Goal: Task Accomplishment & Management: Manage account settings

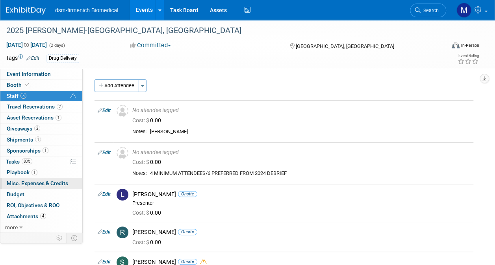
click at [24, 178] on link "0 Misc. Expenses & Credits 0" at bounding box center [41, 183] width 82 height 11
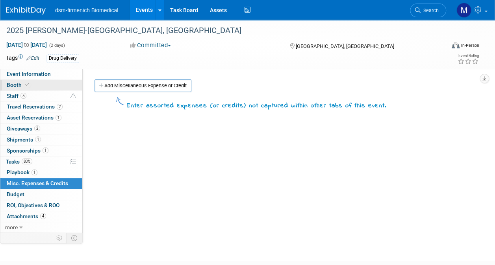
click at [11, 81] on link "Booth" at bounding box center [41, 85] width 82 height 11
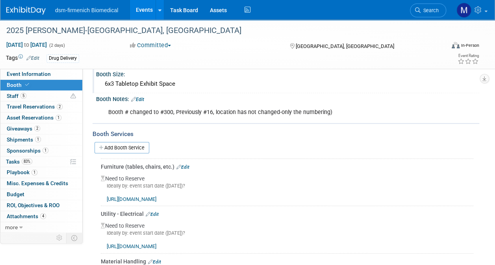
scroll to position [79, 0]
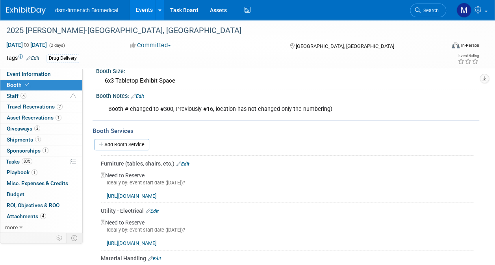
click at [186, 164] on link "Edit" at bounding box center [182, 164] width 13 height 6
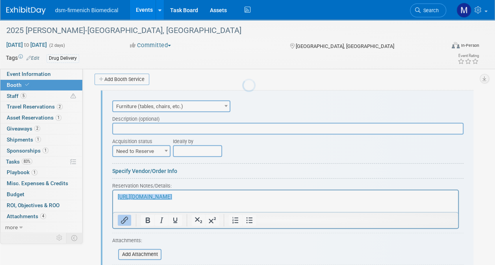
scroll to position [144, 0]
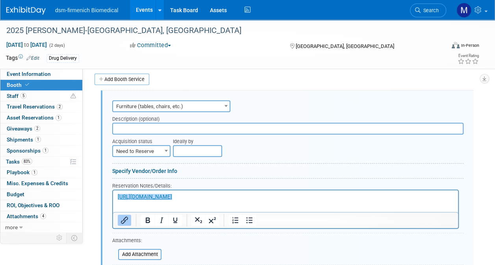
click at [217, 195] on p "﻿[URL][DOMAIN_NAME]" at bounding box center [286, 196] width 336 height 7
click at [147, 124] on input "text" at bounding box center [287, 129] width 351 height 12
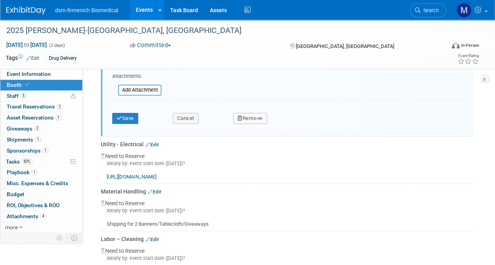
scroll to position [276, 0]
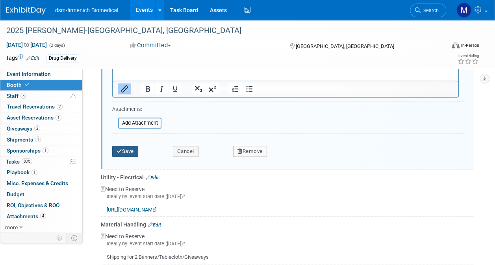
type input "I table, 2 chairs and Wastebin package"
click at [125, 151] on button "Save" at bounding box center [125, 151] width 26 height 11
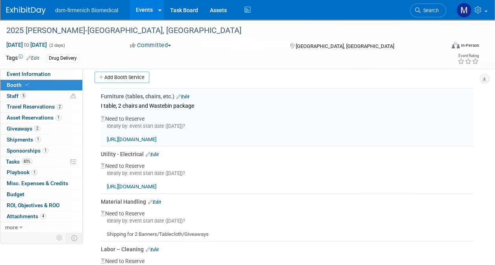
scroll to position [144, 0]
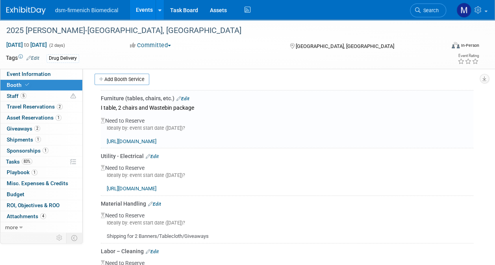
click at [185, 98] on link "Edit" at bounding box center [182, 99] width 13 height 6
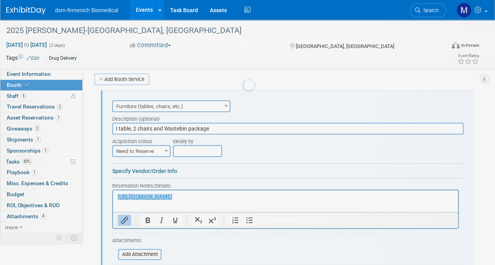
scroll to position [0, 0]
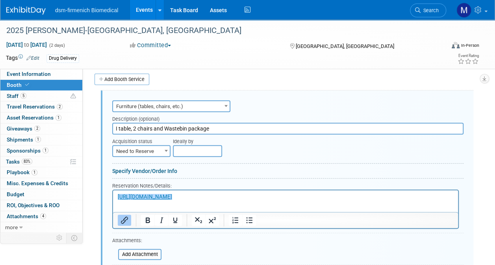
click at [225, 127] on input "I table, 2 chairs and Wastebin package" at bounding box center [287, 129] width 351 height 12
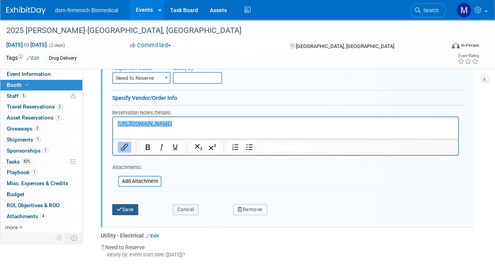
scroll to position [262, 0]
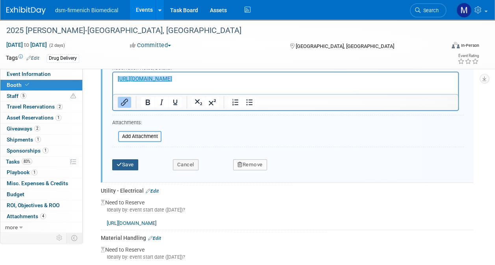
type input "I table, 2 chairs and Wastebin package plus 2 additional chairs if possible"
click at [123, 165] on button "Save" at bounding box center [125, 164] width 26 height 11
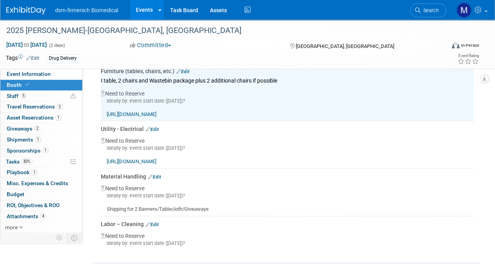
scroll to position [183, 0]
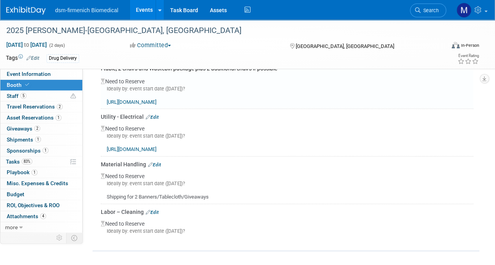
click at [150, 115] on link "Edit" at bounding box center [152, 118] width 13 height 6
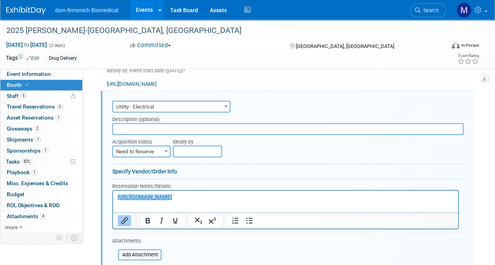
scroll to position [202, 0]
click at [120, 124] on input "text" at bounding box center [287, 128] width 351 height 12
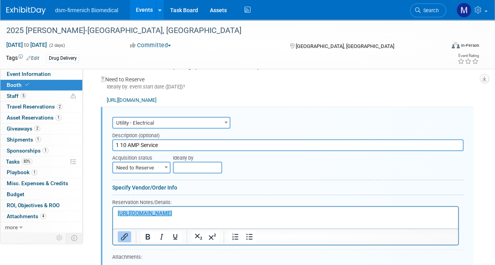
scroll to position [163, 0]
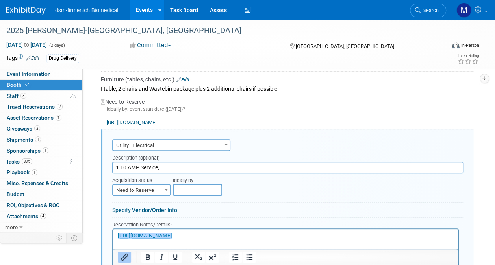
type input "1 10 AMP Service,"
